Goal: Navigation & Orientation: Find specific page/section

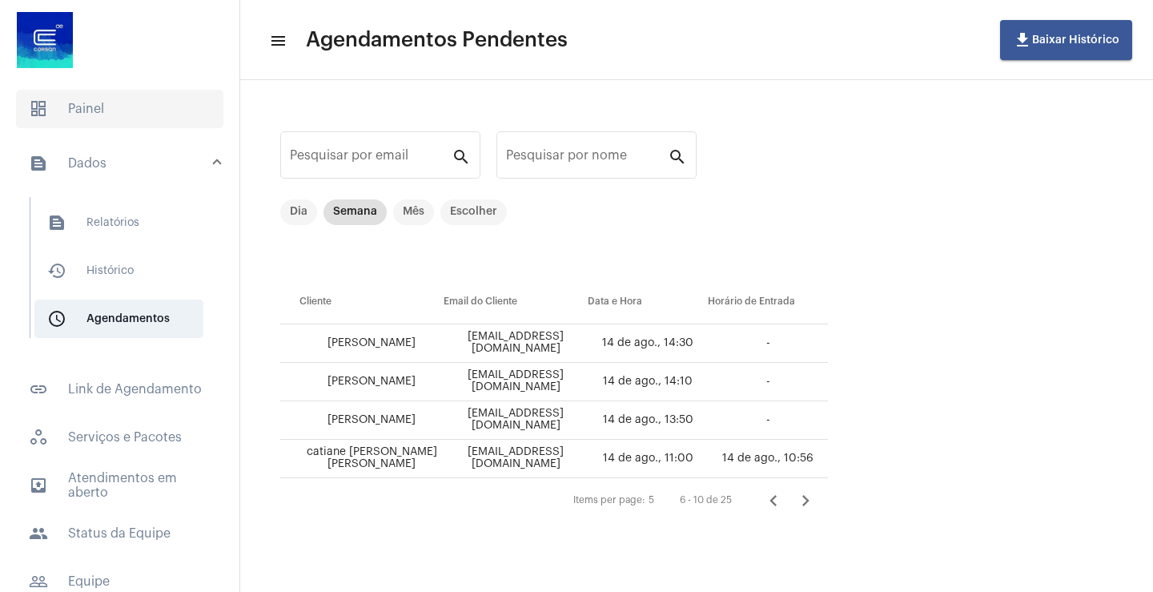
click at [87, 103] on span "dashboard Painel" at bounding box center [119, 109] width 207 height 38
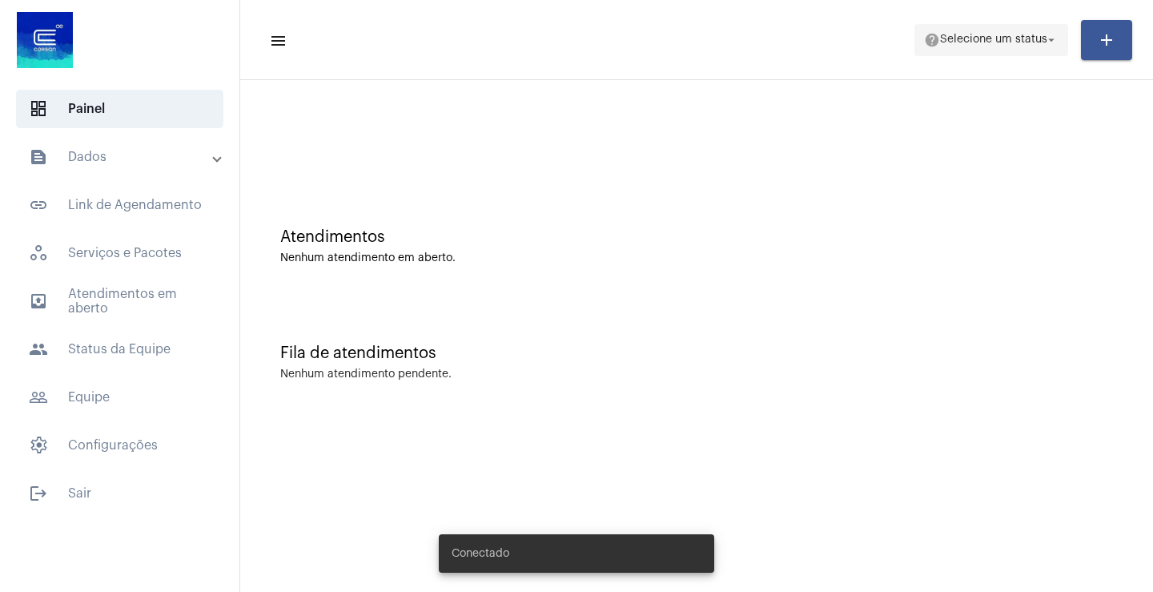
click at [1054, 42] on mat-icon "arrow_drop_down" at bounding box center [1051, 40] width 14 height 14
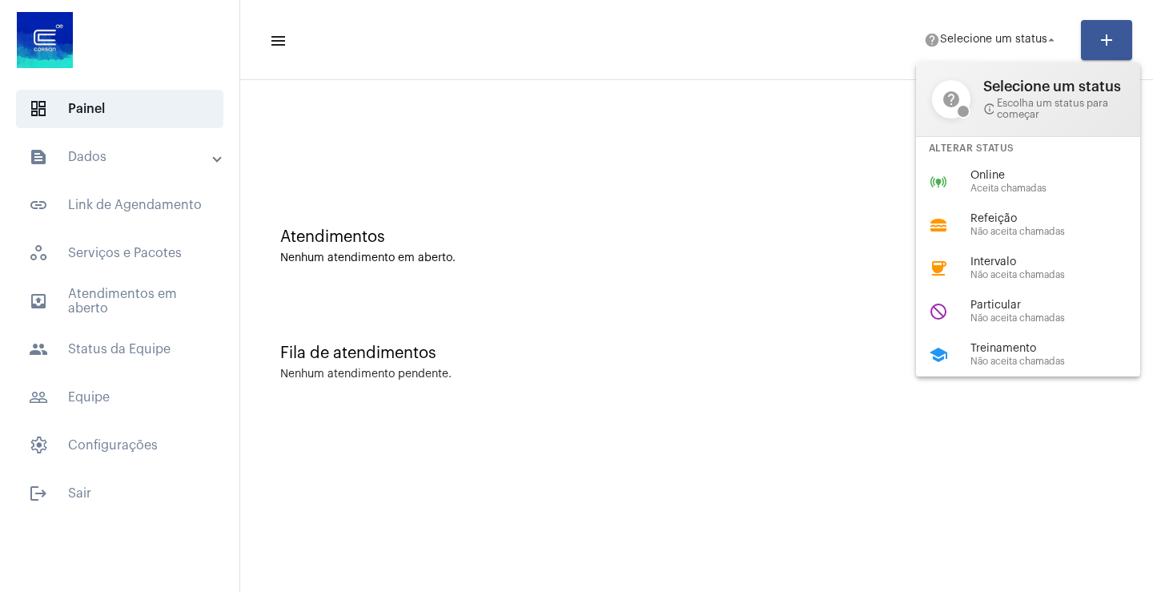
click at [783, 133] on div at bounding box center [576, 296] width 1153 height 592
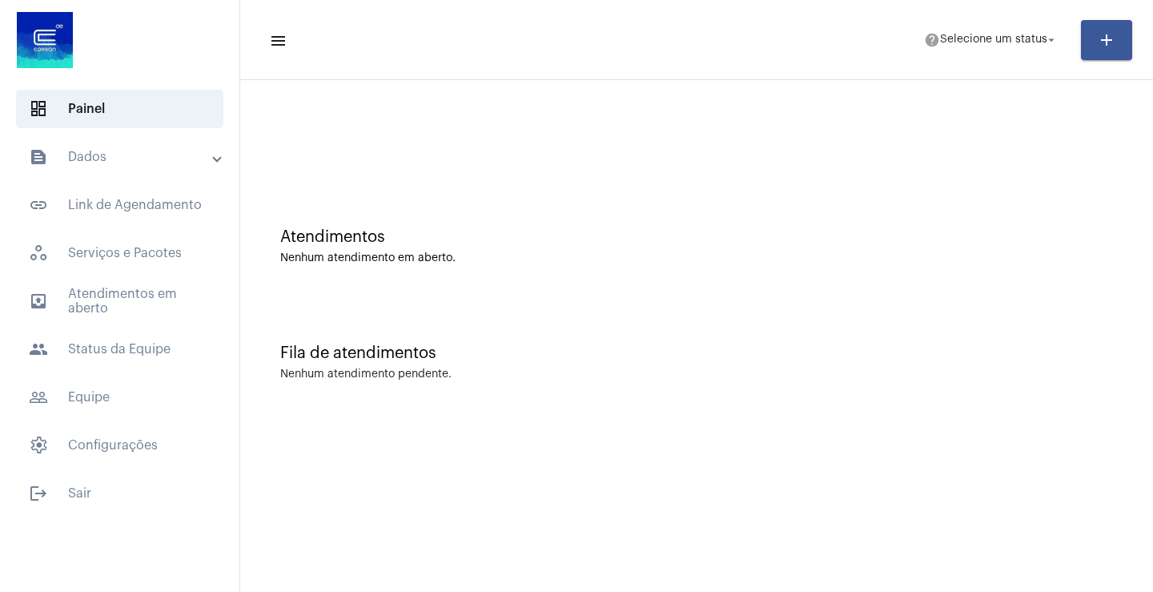
click at [115, 151] on mat-panel-title "text_snippet_outlined Dados" at bounding box center [121, 156] width 185 height 19
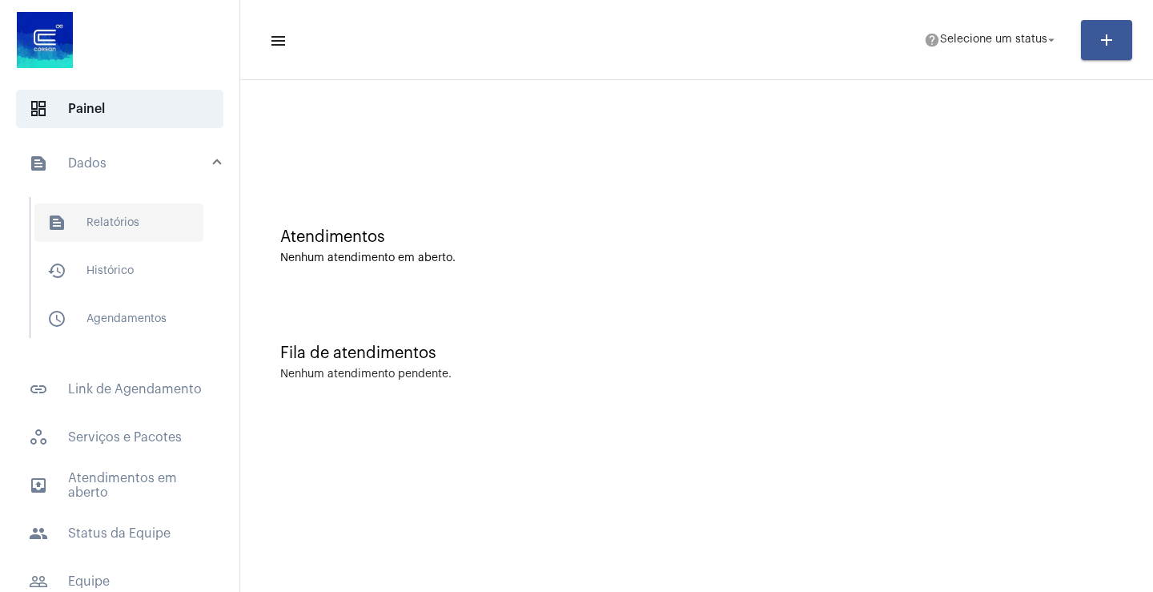
click at [130, 225] on span "text_snippet_outlined Relatórios" at bounding box center [118, 222] width 169 height 38
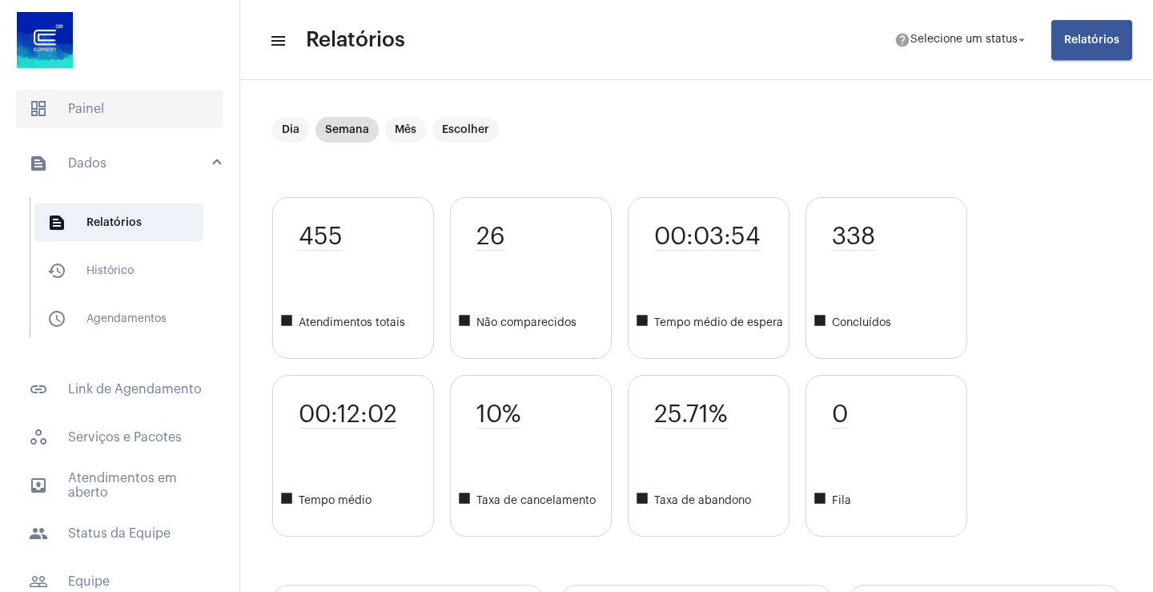
click at [118, 110] on span "dashboard Painel" at bounding box center [119, 109] width 207 height 38
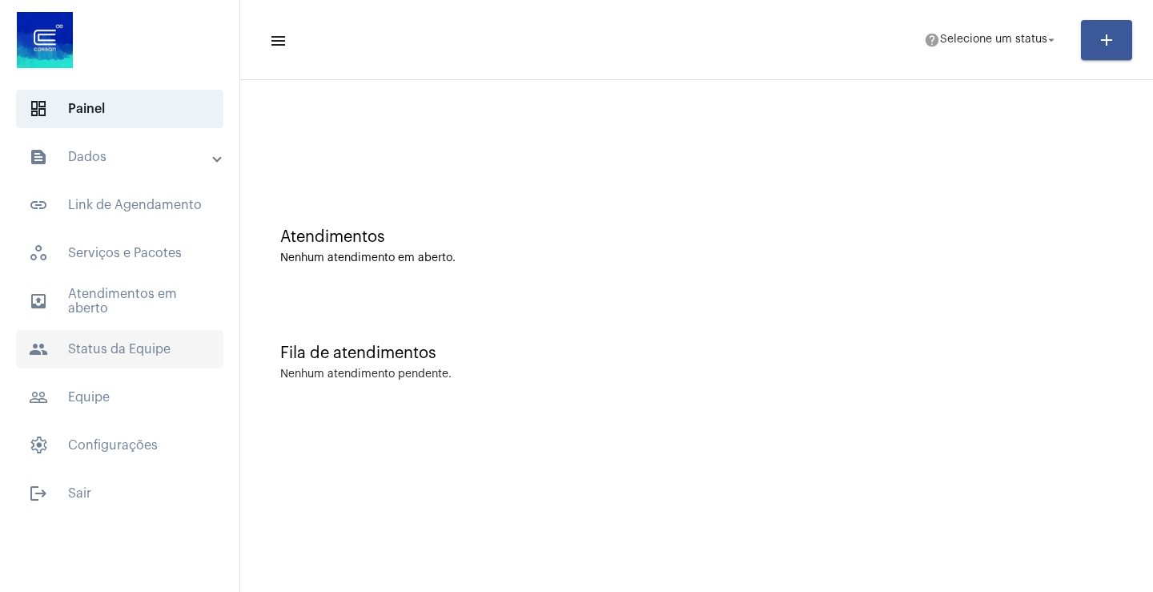
click at [120, 346] on span "people Status da Equipe" at bounding box center [119, 349] width 207 height 38
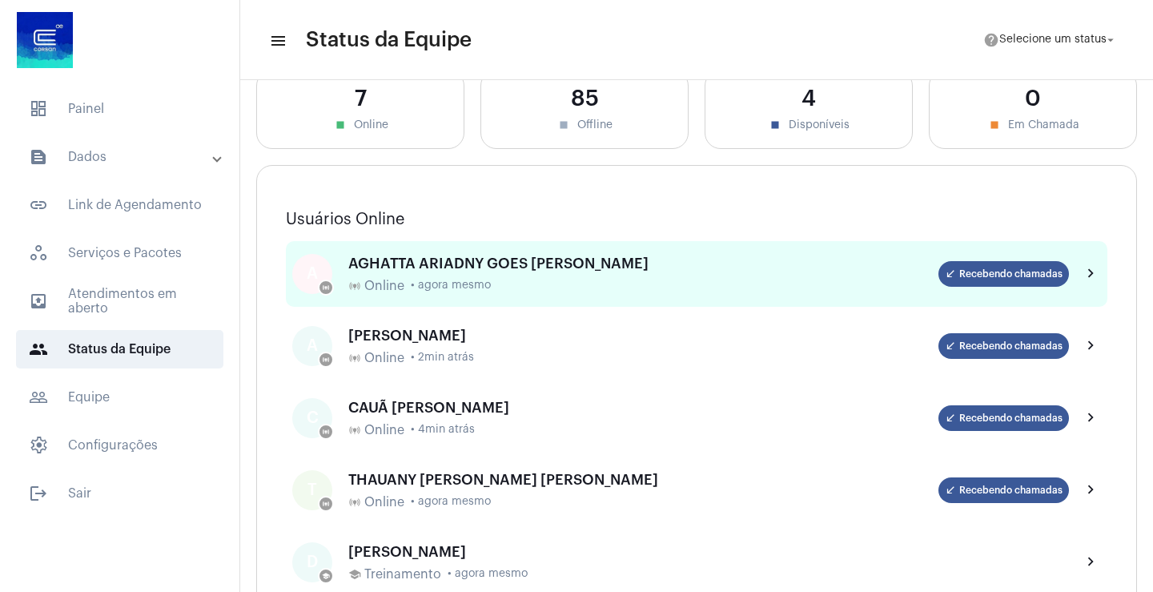
scroll to position [80, 0]
